Goal: Navigation & Orientation: Go to known website

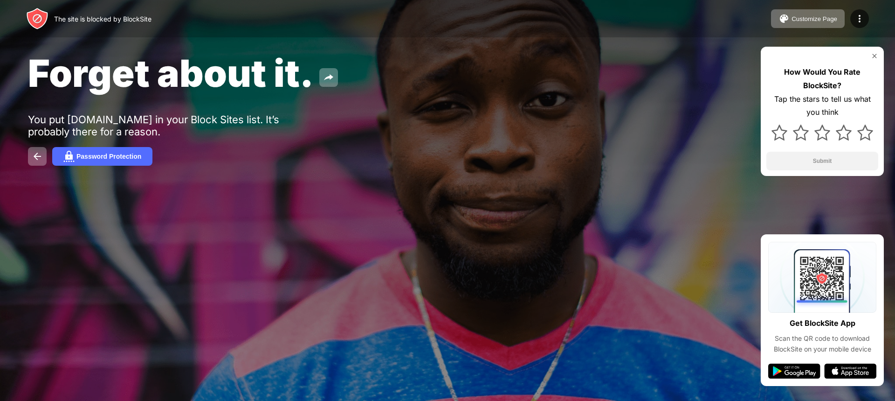
click at [875, 55] on img at bounding box center [874, 55] width 7 height 7
